Goal: Information Seeking & Learning: Learn about a topic

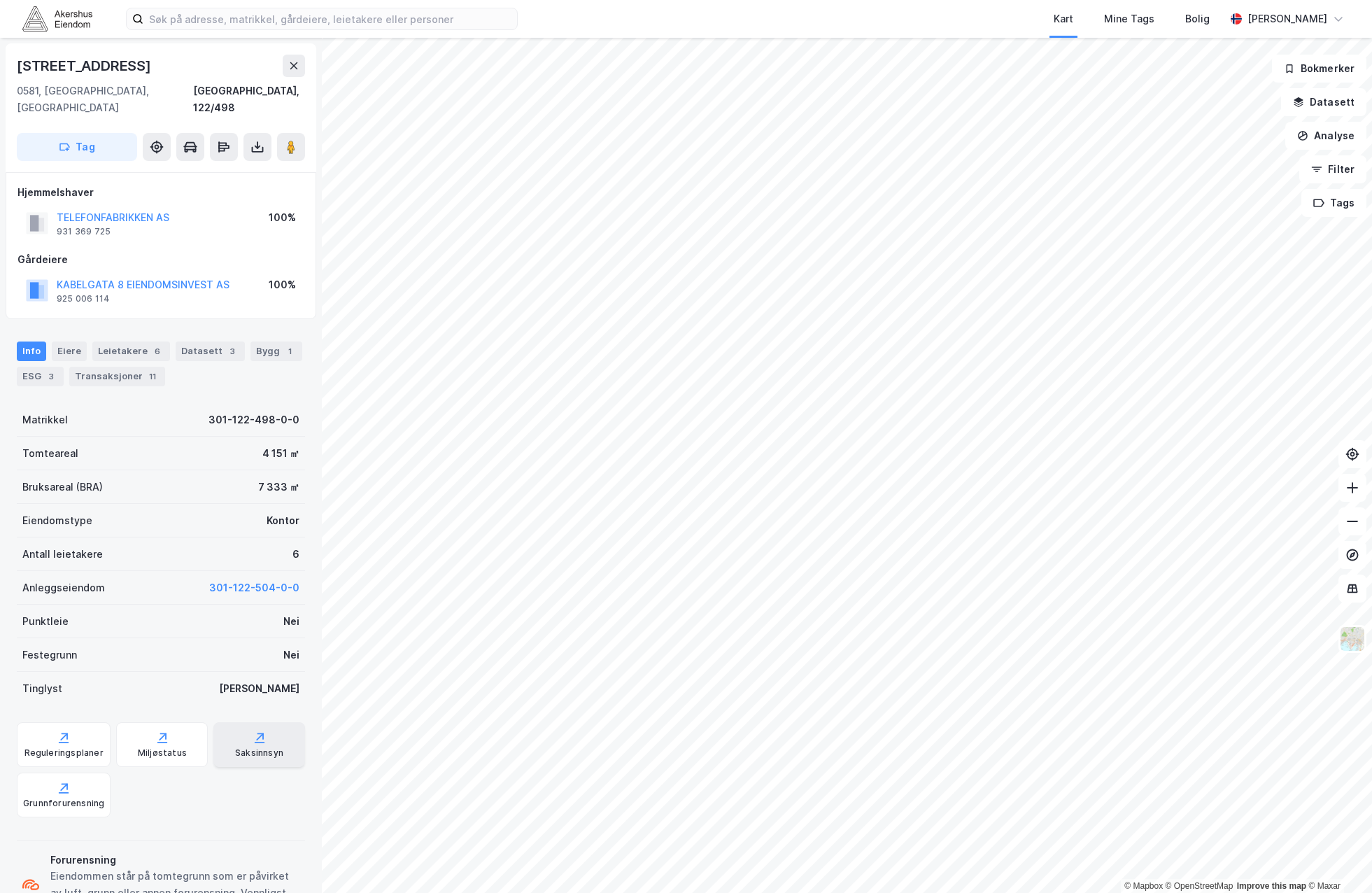
click at [267, 747] on div "Saksinnsyn" at bounding box center [259, 752] width 49 height 11
